Goal: Task Accomplishment & Management: Use online tool/utility

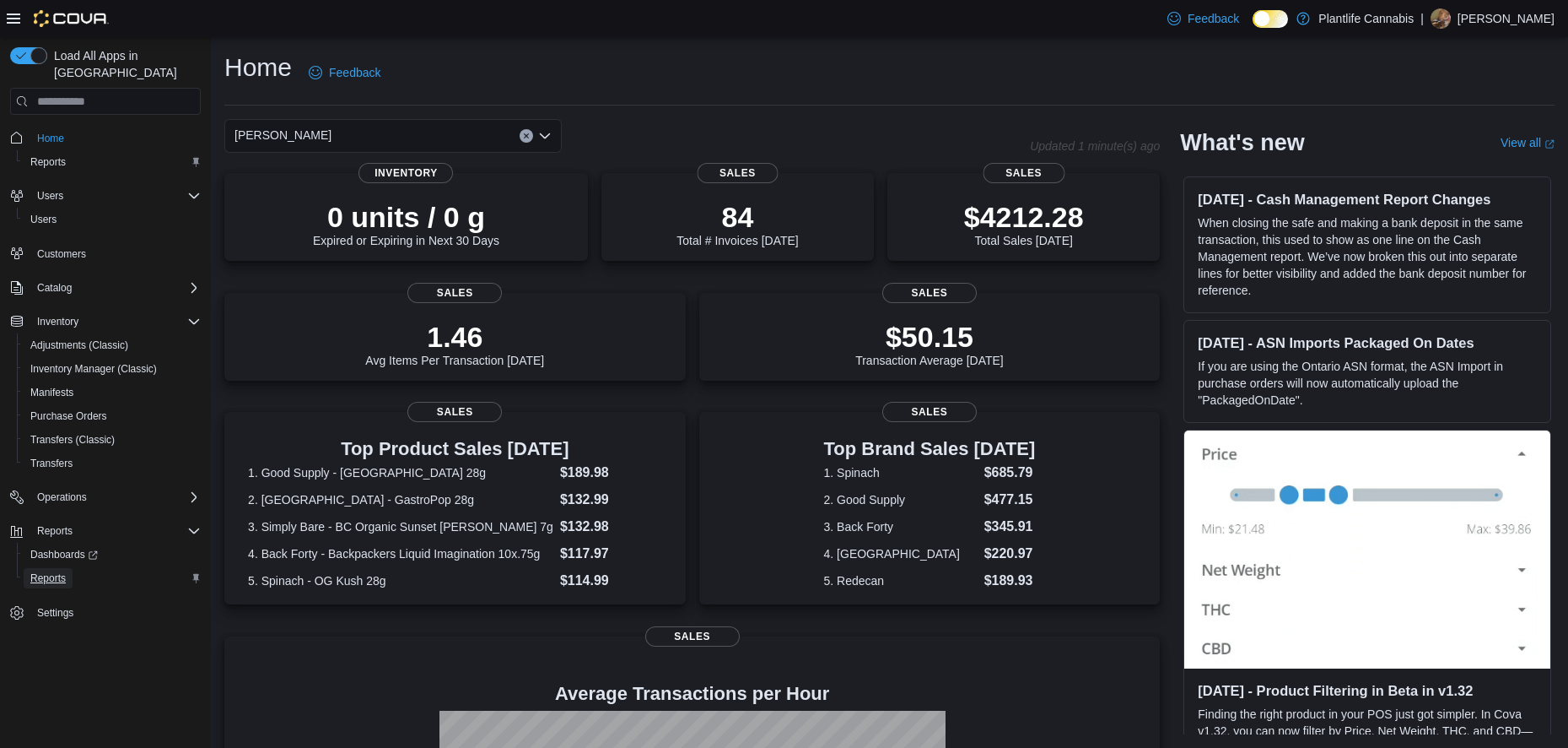
click at [51, 571] on span "Reports" at bounding box center [48, 578] width 36 height 13
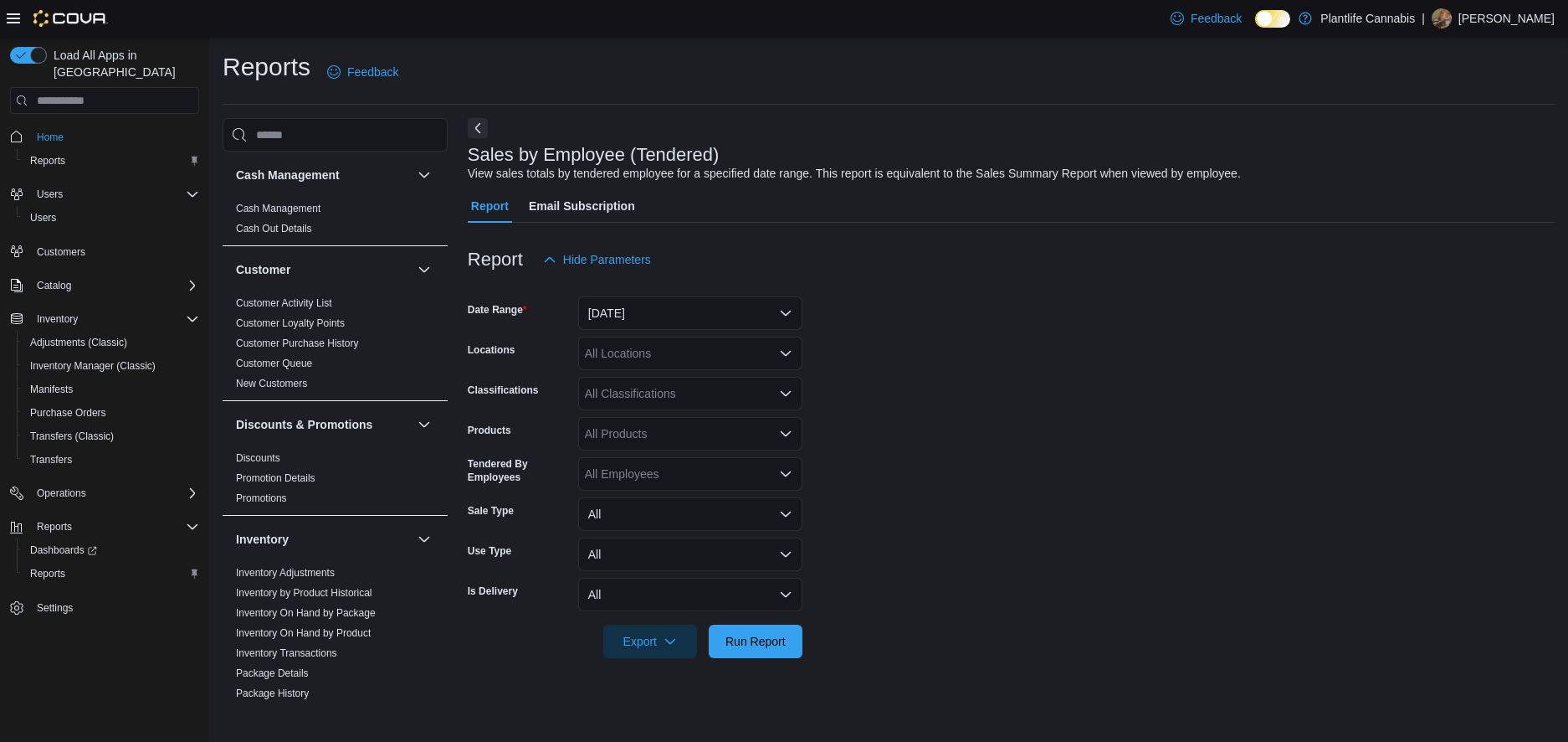
click at [658, 294] on div at bounding box center [1011, 286] width 1087 height 20
click at [636, 310] on button "Yesterday" at bounding box center [689, 313] width 224 height 34
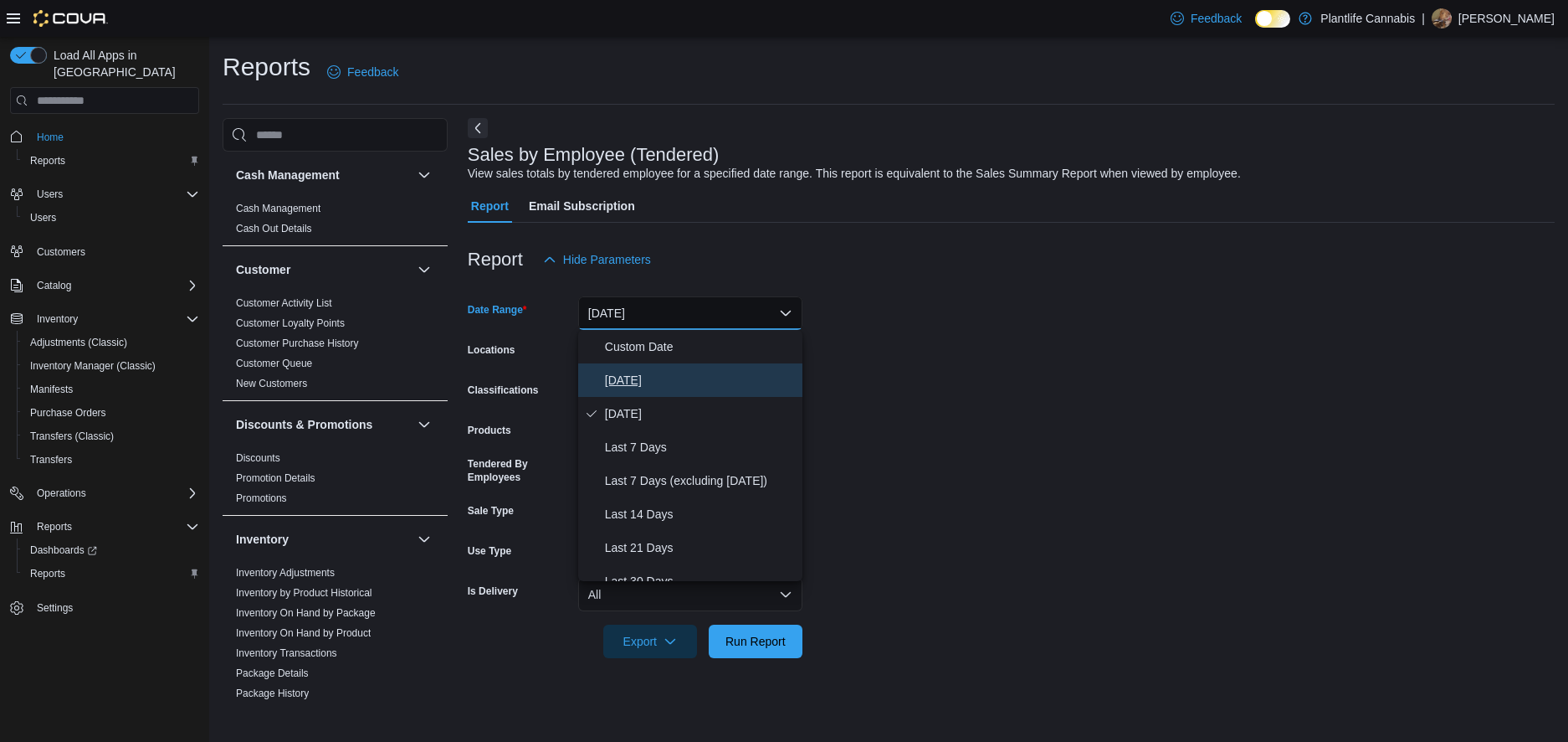
click at [614, 372] on span "Today" at bounding box center [701, 380] width 191 height 20
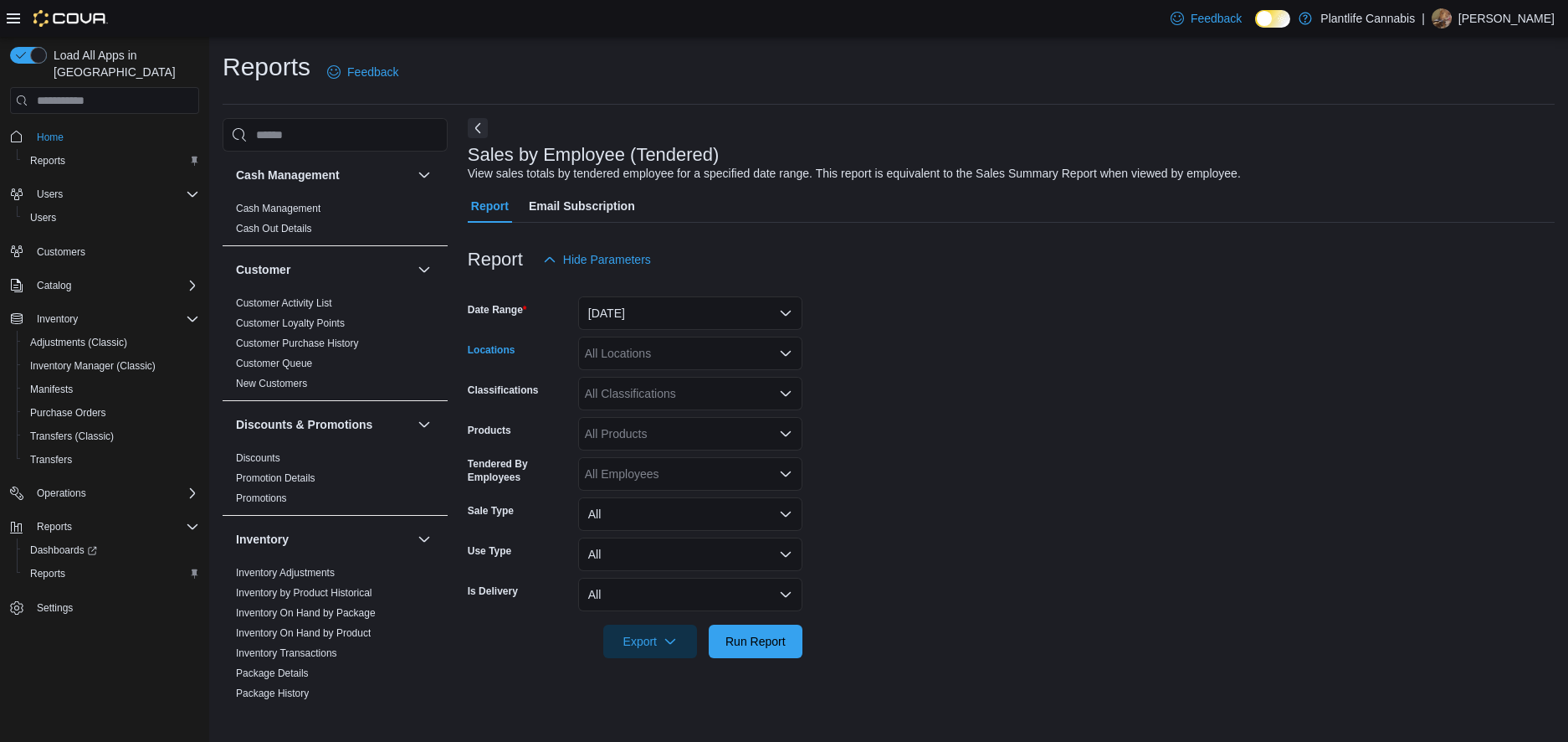
click at [615, 357] on div "All Locations" at bounding box center [689, 353] width 224 height 34
type input "**"
click at [625, 405] on span "Wainwright" at bounding box center [670, 406] width 96 height 17
click at [741, 643] on span "Run Report" at bounding box center [756, 640] width 60 height 17
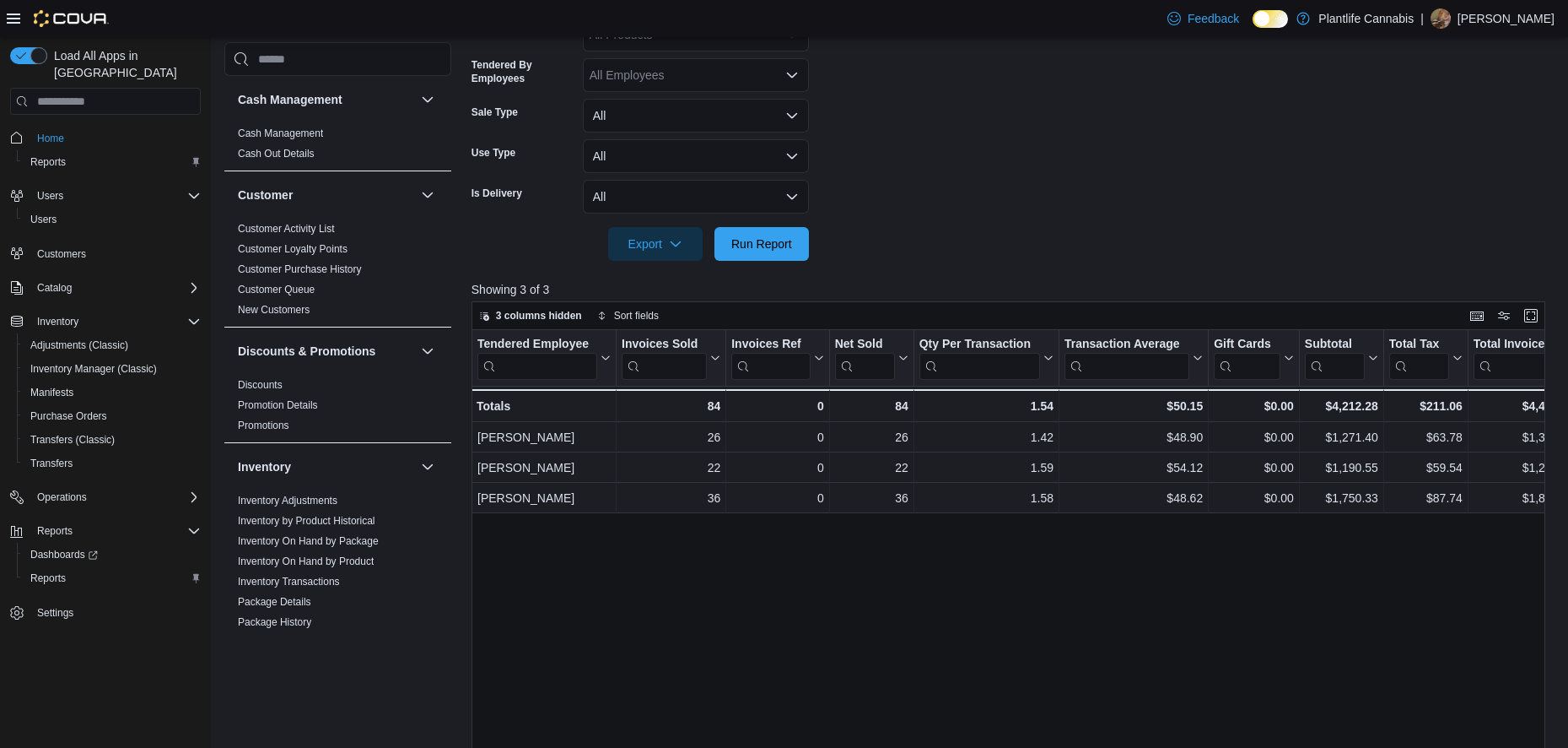
scroll to position [399, 0]
click at [800, 256] on button "Run Report" at bounding box center [762, 246] width 95 height 34
click at [784, 253] on span "Run Report" at bounding box center [762, 246] width 61 height 17
click at [751, 257] on span "Run Report" at bounding box center [761, 246] width 74 height 34
click at [767, 250] on span "Run Report" at bounding box center [762, 246] width 61 height 17
